Goal: Information Seeking & Learning: Find contact information

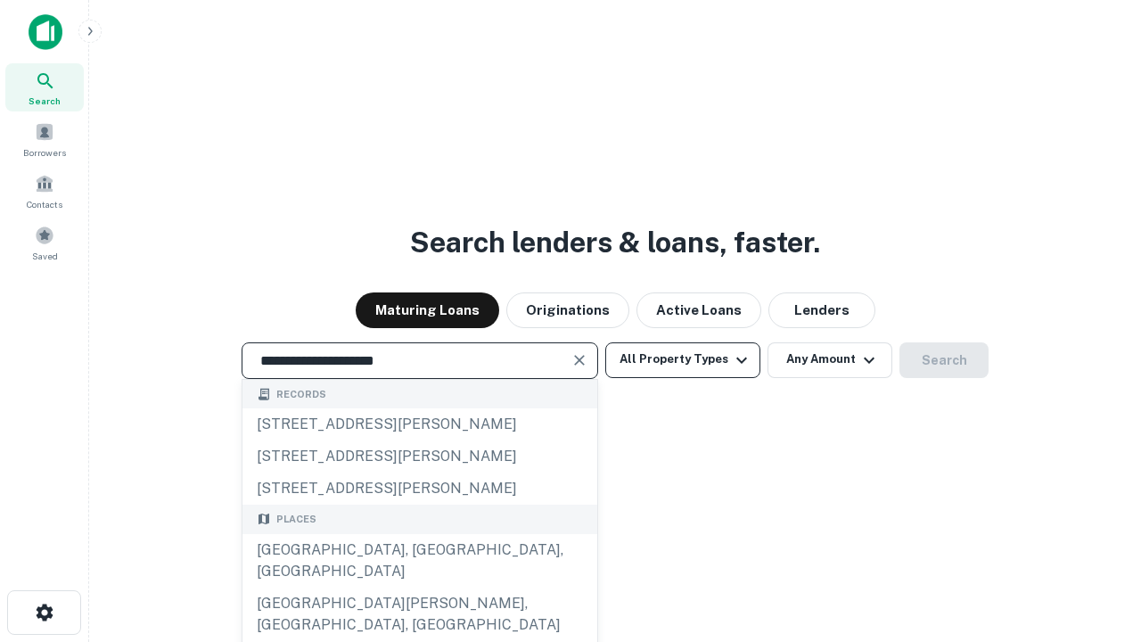
click at [419, 587] on div "[GEOGRAPHIC_DATA], [GEOGRAPHIC_DATA], [GEOGRAPHIC_DATA]" at bounding box center [419, 560] width 355 height 53
click at [683, 359] on button "All Property Types" at bounding box center [682, 360] width 155 height 36
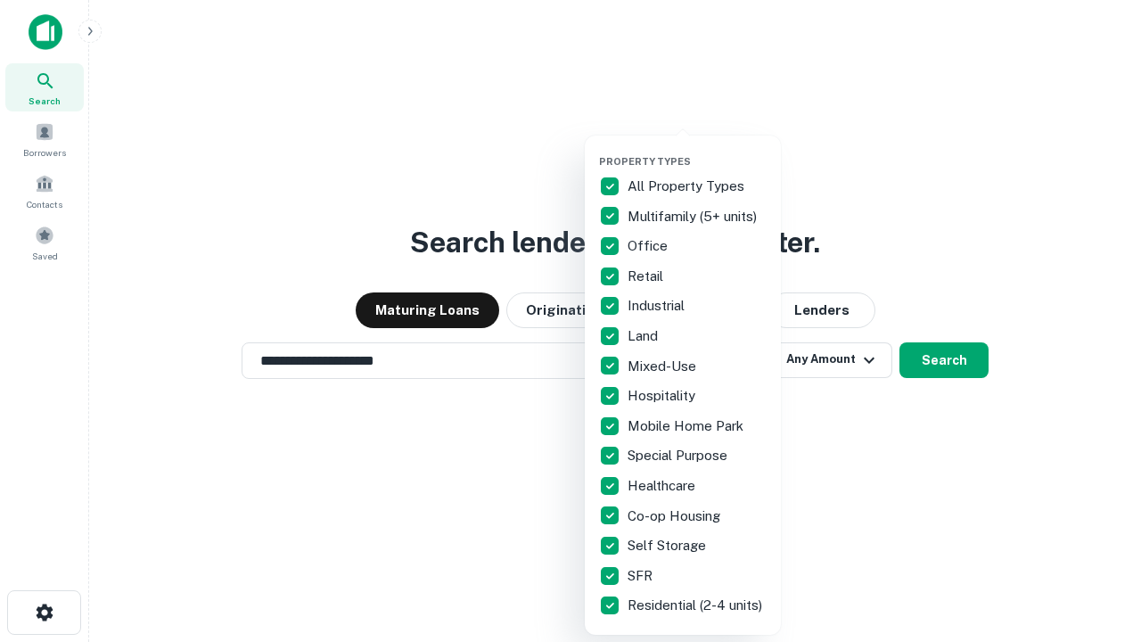
type input "**********"
click at [697, 150] on button "button" at bounding box center [697, 150] width 196 height 1
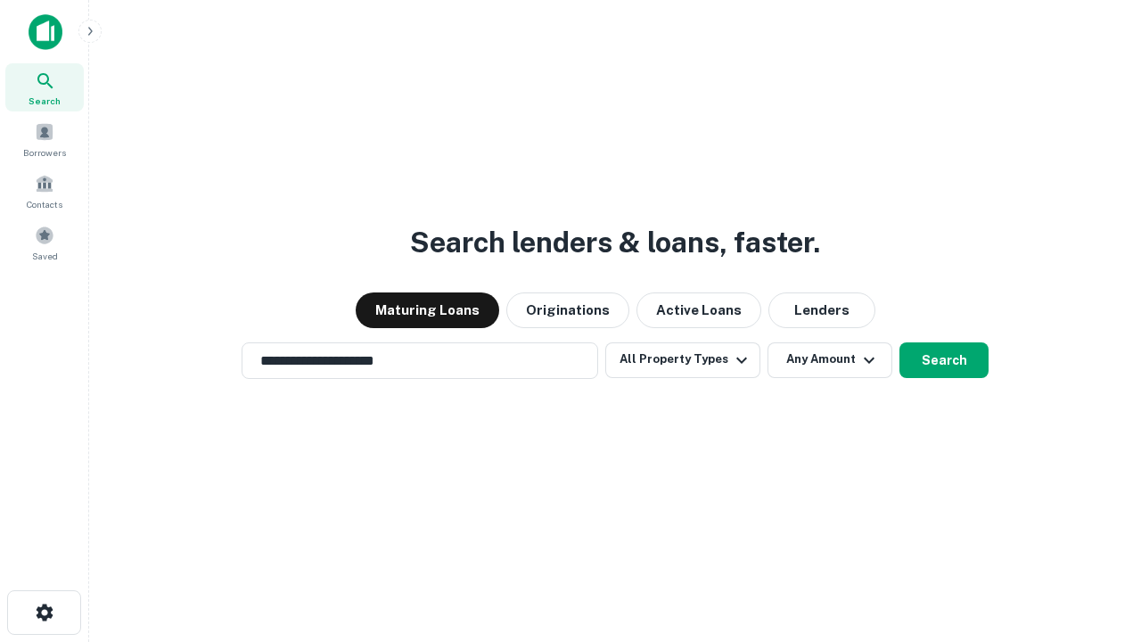
scroll to position [11, 215]
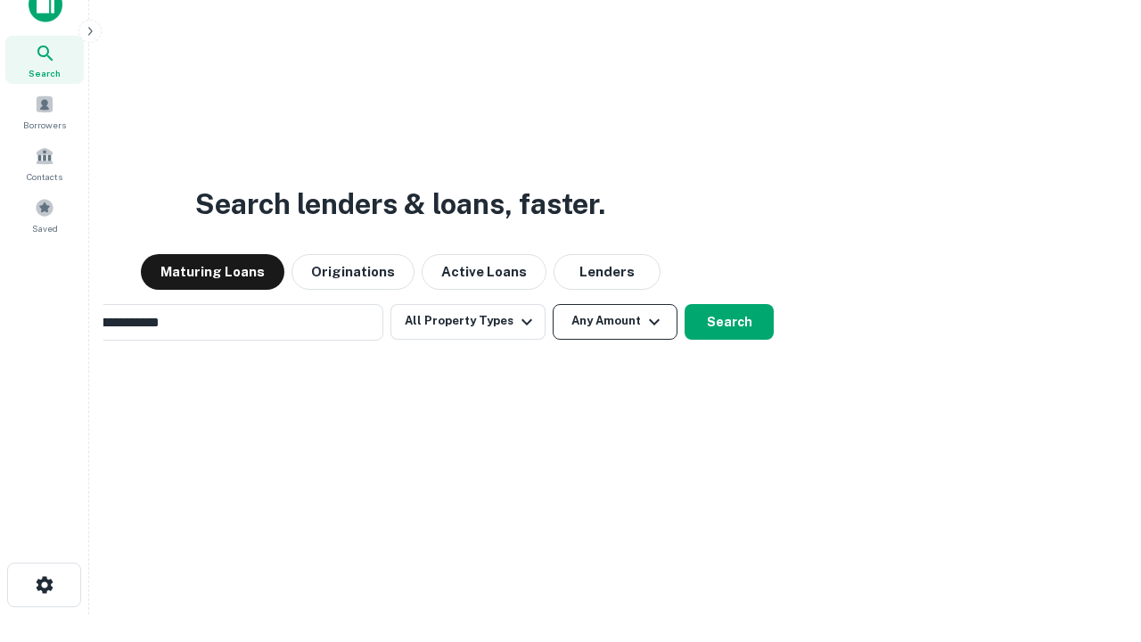
click at [552, 304] on button "Any Amount" at bounding box center [614, 322] width 125 height 36
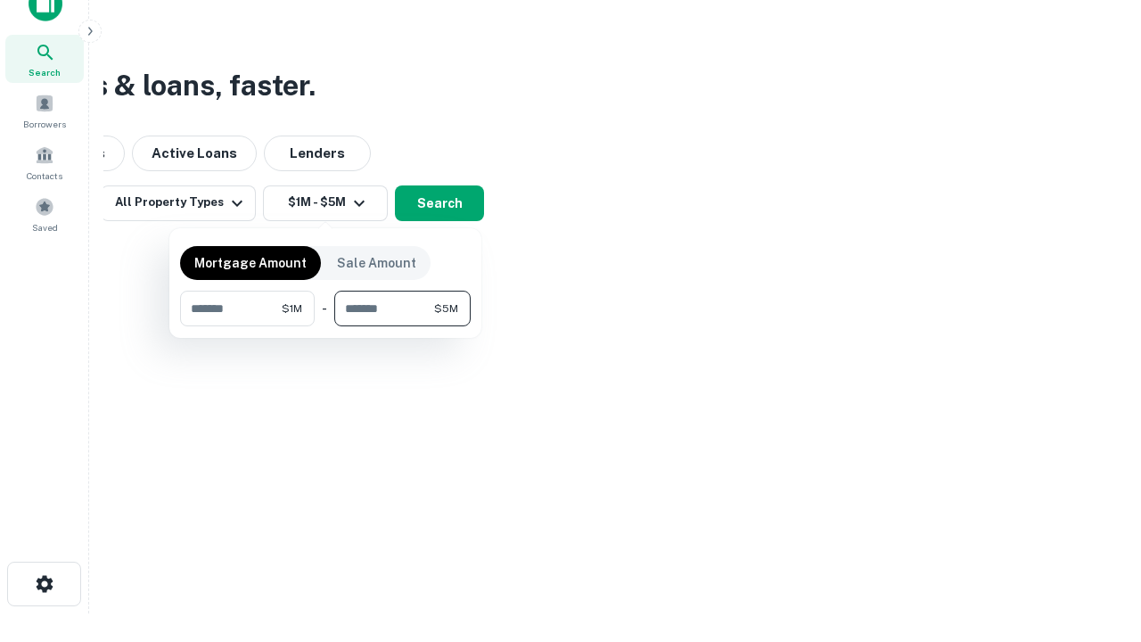
type input "*******"
click at [325, 326] on button "button" at bounding box center [325, 326] width 290 height 1
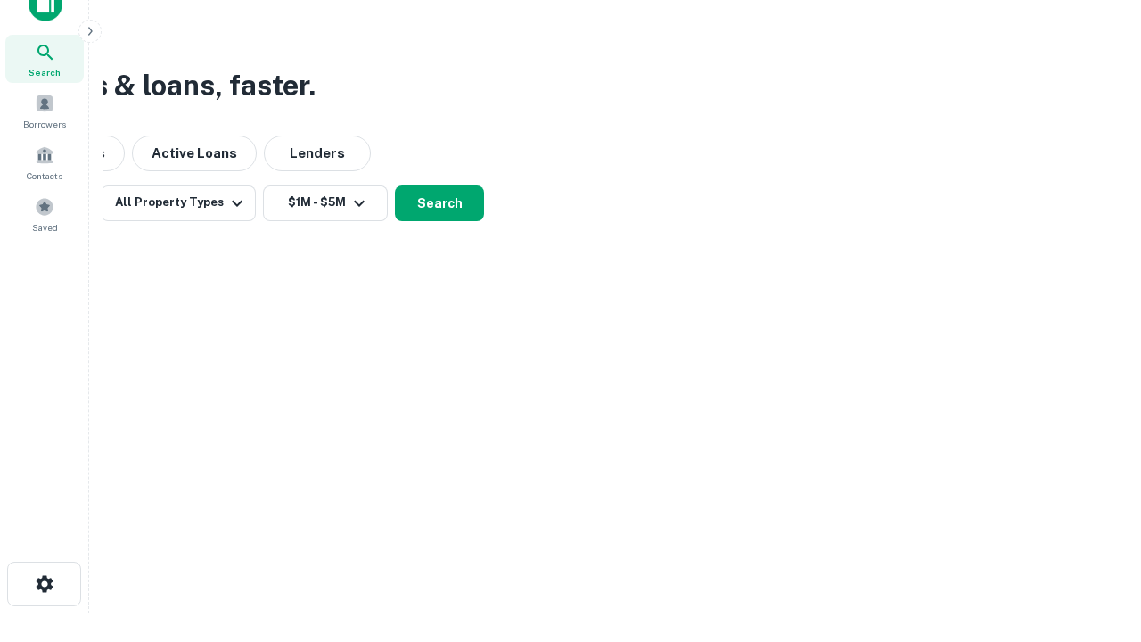
scroll to position [11, 329]
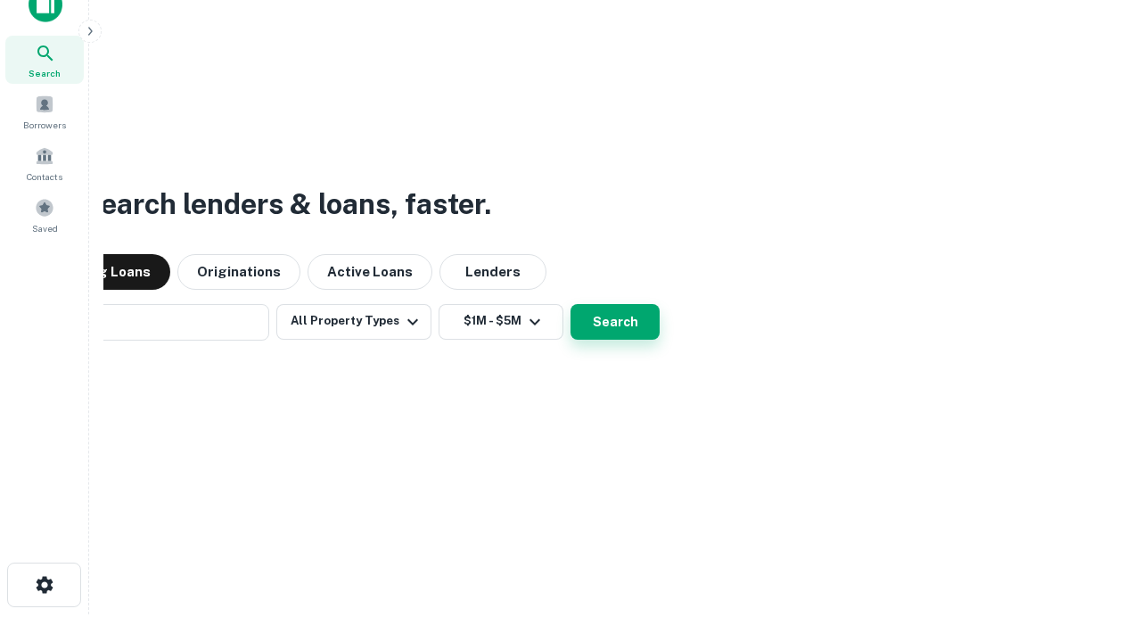
click at [570, 304] on button "Search" at bounding box center [614, 322] width 89 height 36
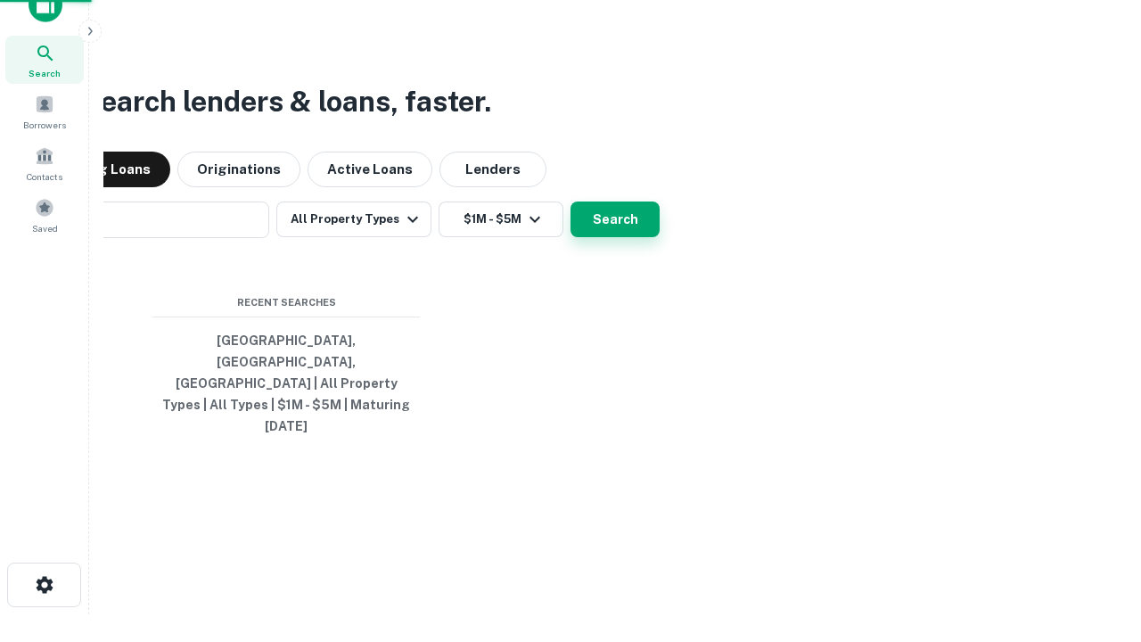
scroll to position [47, 504]
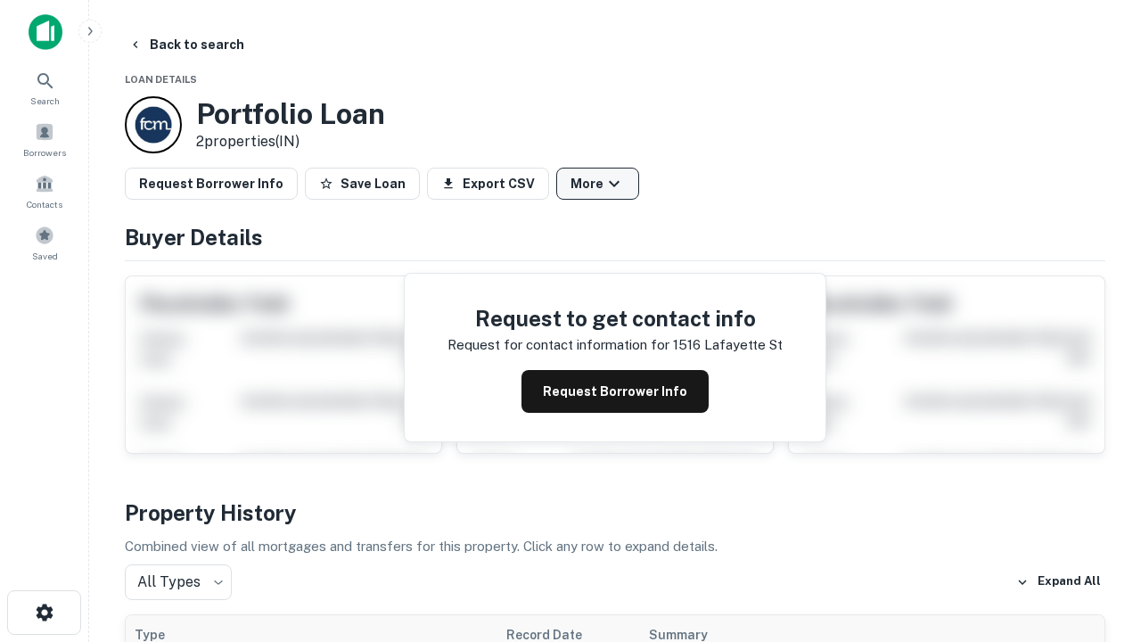
click at [597, 184] on button "More" at bounding box center [597, 184] width 83 height 32
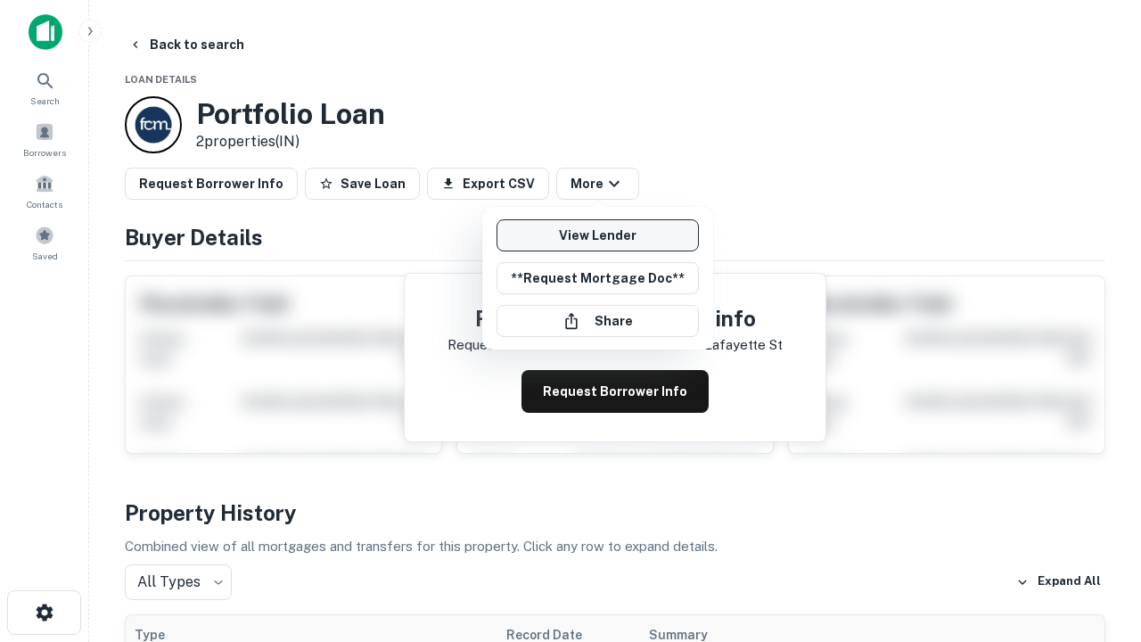
click at [597, 235] on link "View Lender" at bounding box center [597, 235] width 202 height 32
